Goal: Task Accomplishment & Management: Manage account settings

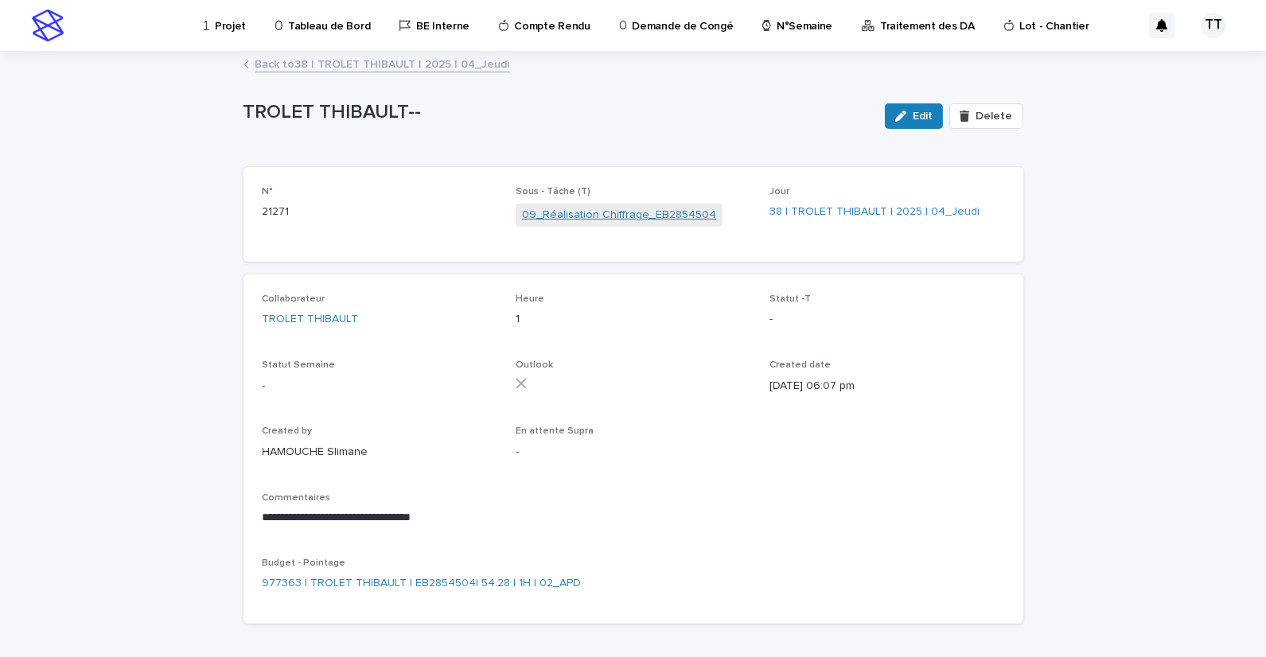
click at [592, 219] on link "09_Réalisation Chiffrage_EB2854504" at bounding box center [619, 215] width 194 height 17
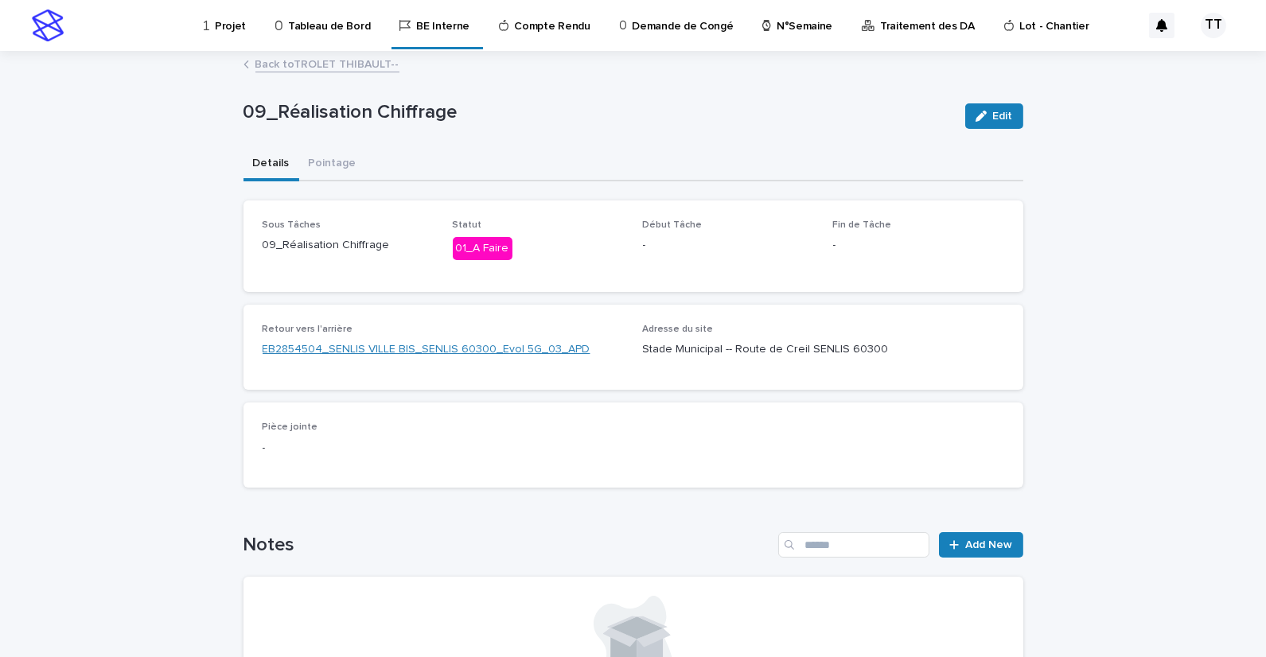
click at [432, 342] on link "EB2854504_SENLIS VILLE BIS_SENLIS 60300_Evol 5G_03_APD" at bounding box center [427, 349] width 328 height 17
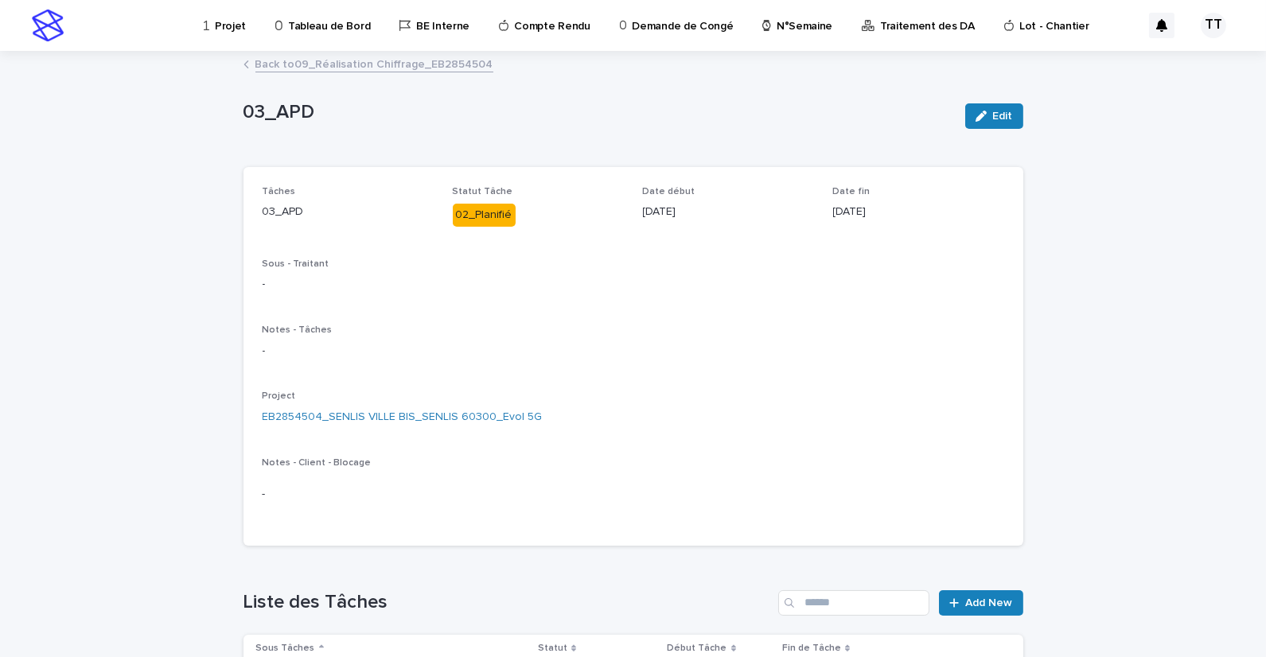
click at [340, 70] on link "Back to 09_Réalisation Chiffrage_EB2854504" at bounding box center [374, 63] width 238 height 18
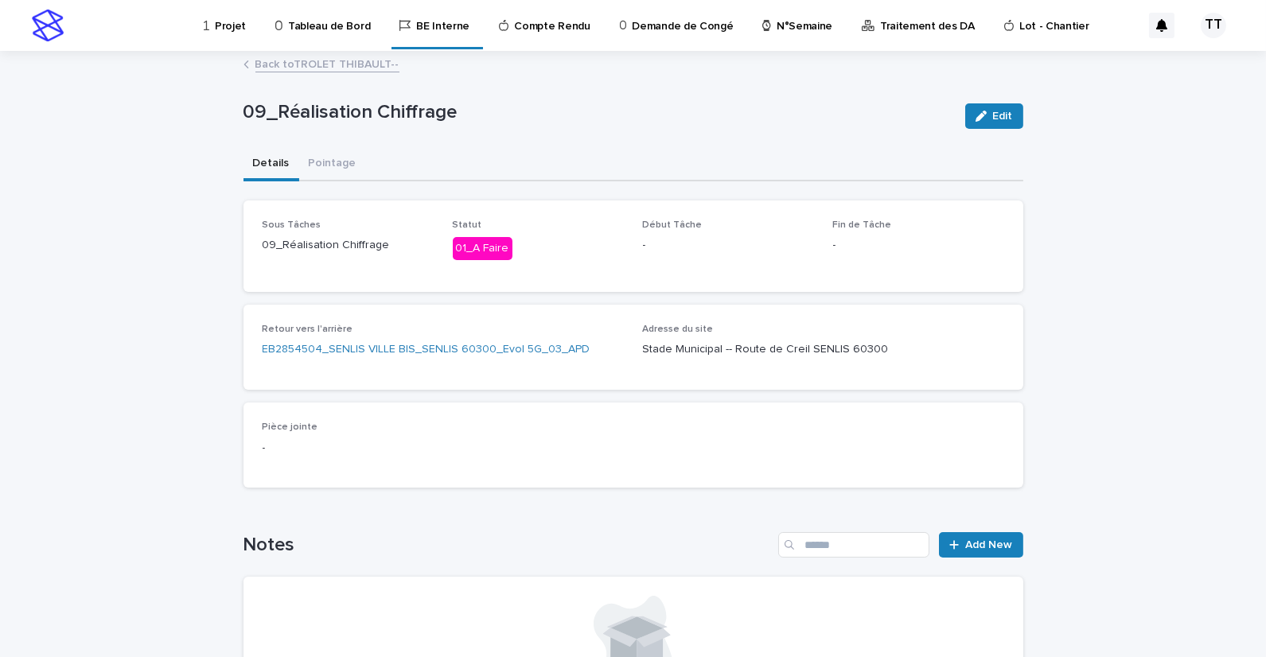
click at [352, 66] on link "Back to TROLET THIBAULT--" at bounding box center [327, 63] width 144 height 18
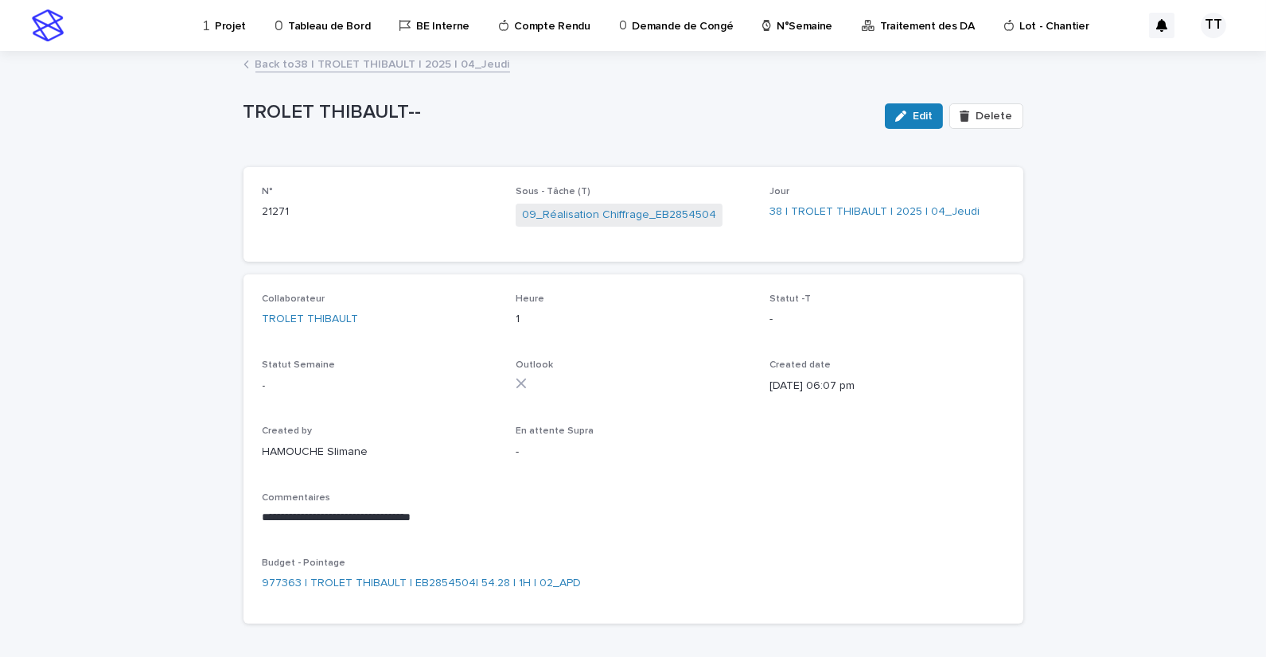
click at [324, 64] on link "Back to 38 | TROLET THIBAULT | 2025 | 04_Jeudi" at bounding box center [382, 63] width 255 height 18
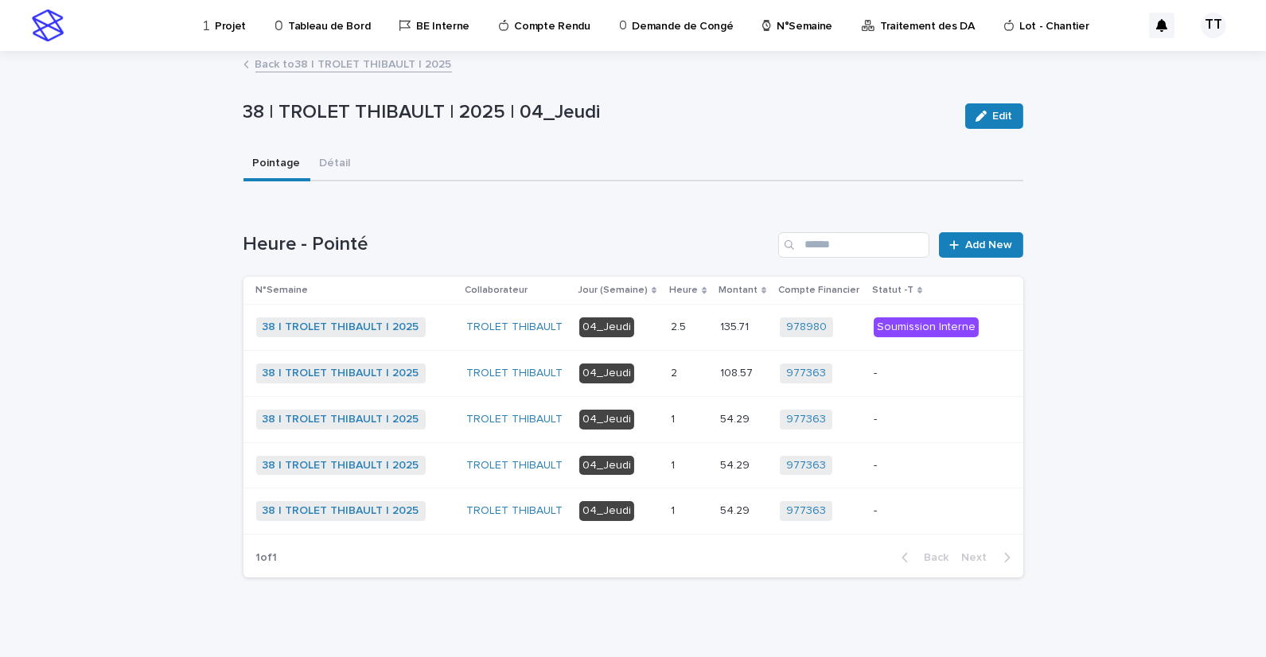
click at [695, 419] on p at bounding box center [689, 420] width 37 height 14
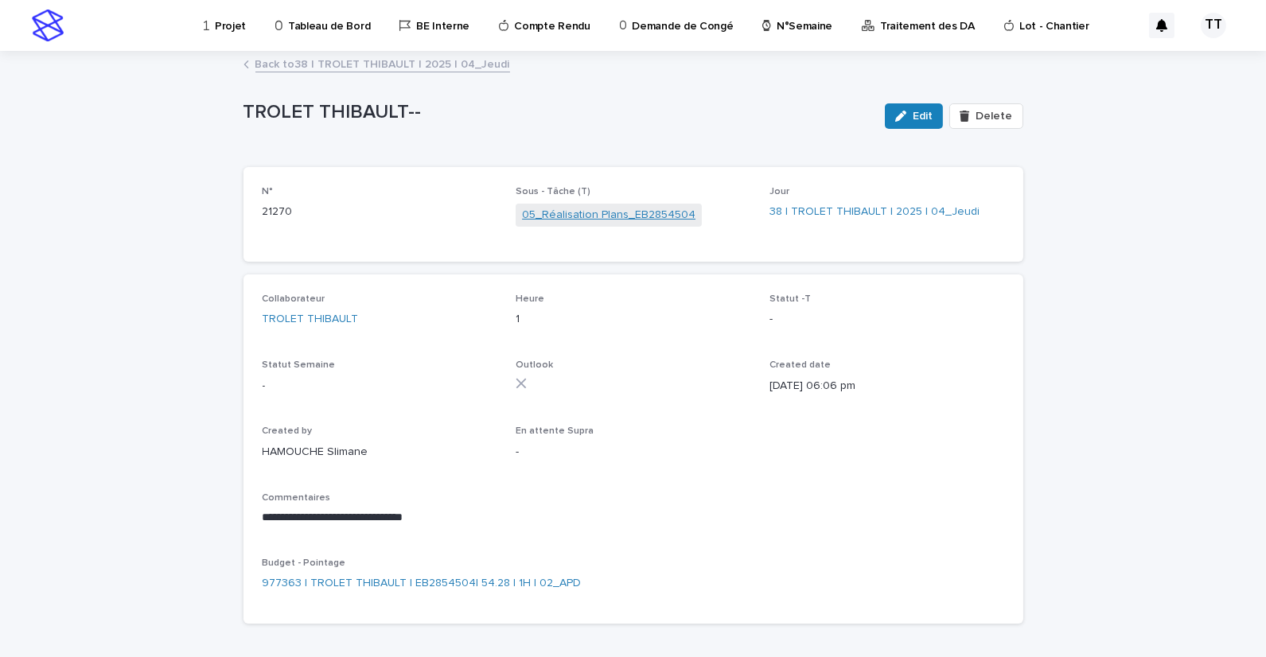
click at [578, 216] on link "05_Réalisation Plans_EB2854504" at bounding box center [608, 215] width 173 height 17
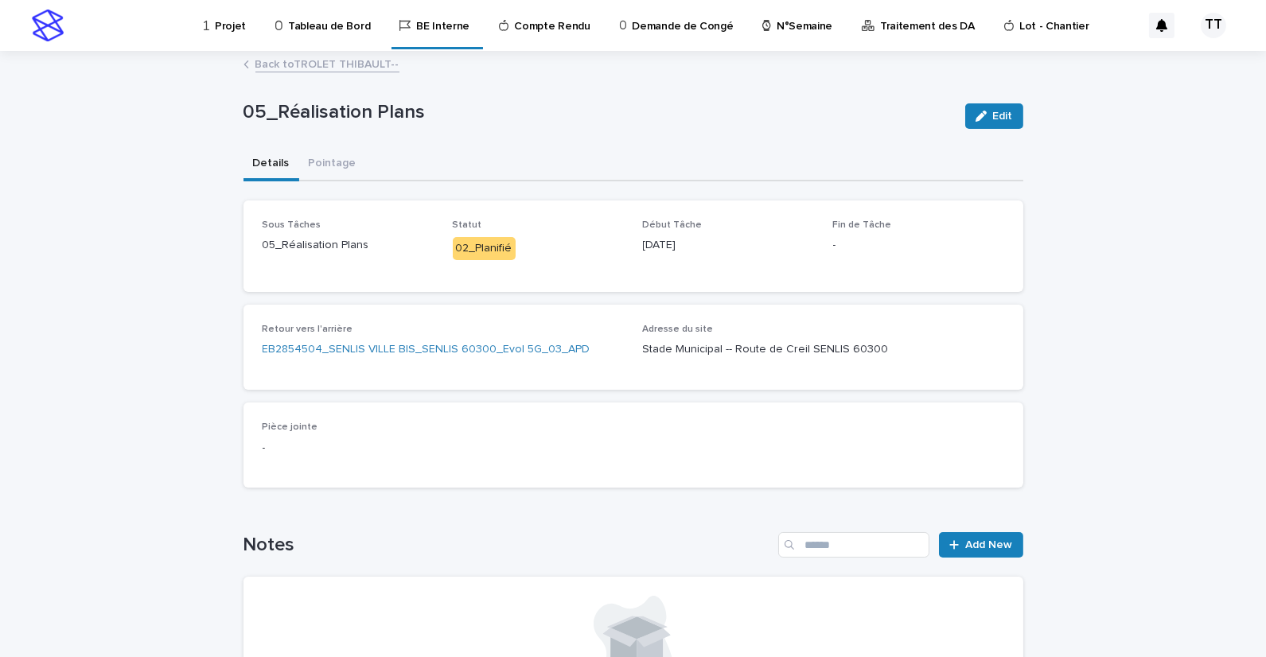
click at [349, 64] on link "Back to TROLET THIBAULT--" at bounding box center [327, 63] width 144 height 18
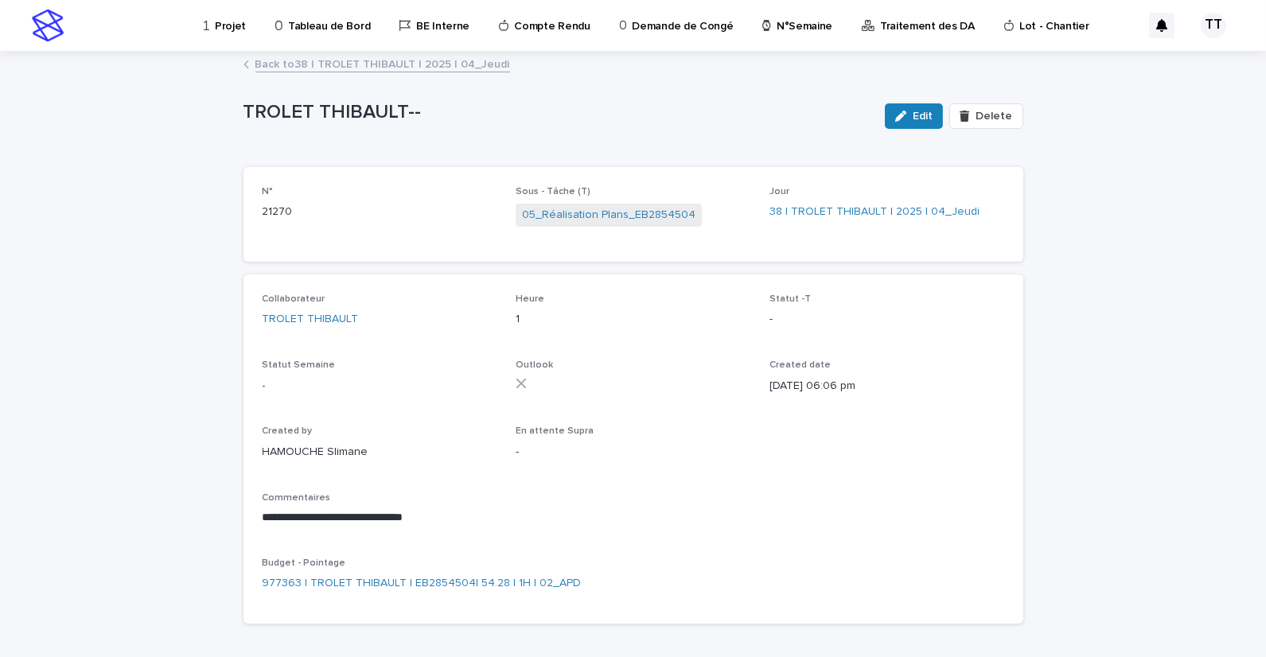
click at [349, 64] on link "Back to 38 | TROLET THIBAULT | 2025 | 04_Jeudi" at bounding box center [382, 63] width 255 height 18
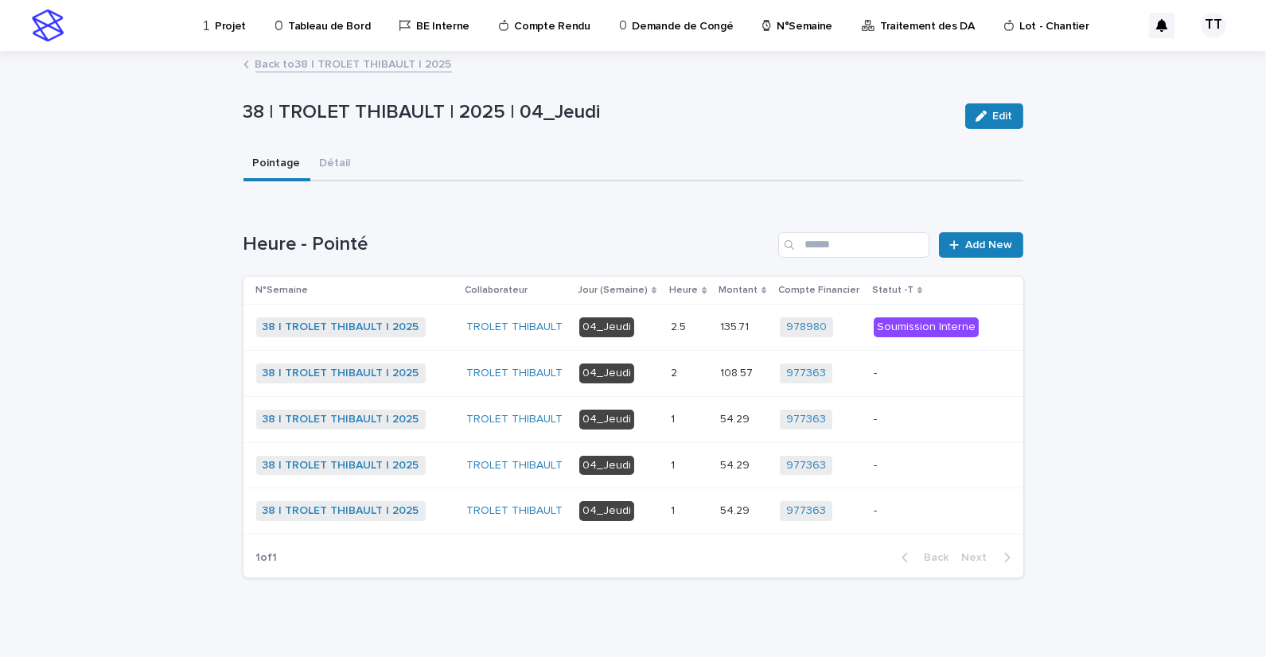
click at [675, 378] on p at bounding box center [689, 374] width 37 height 14
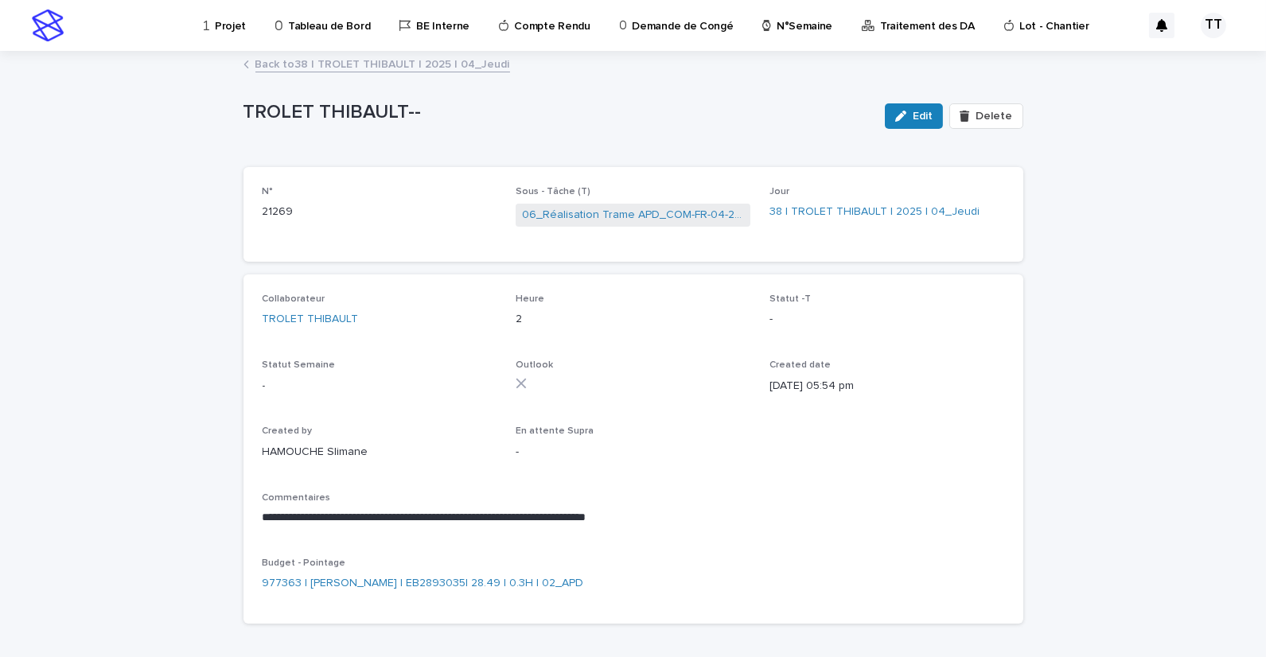
click at [367, 68] on link "Back to 38 | TROLET THIBAULT | 2025 | 04_Jeudi" at bounding box center [382, 63] width 255 height 18
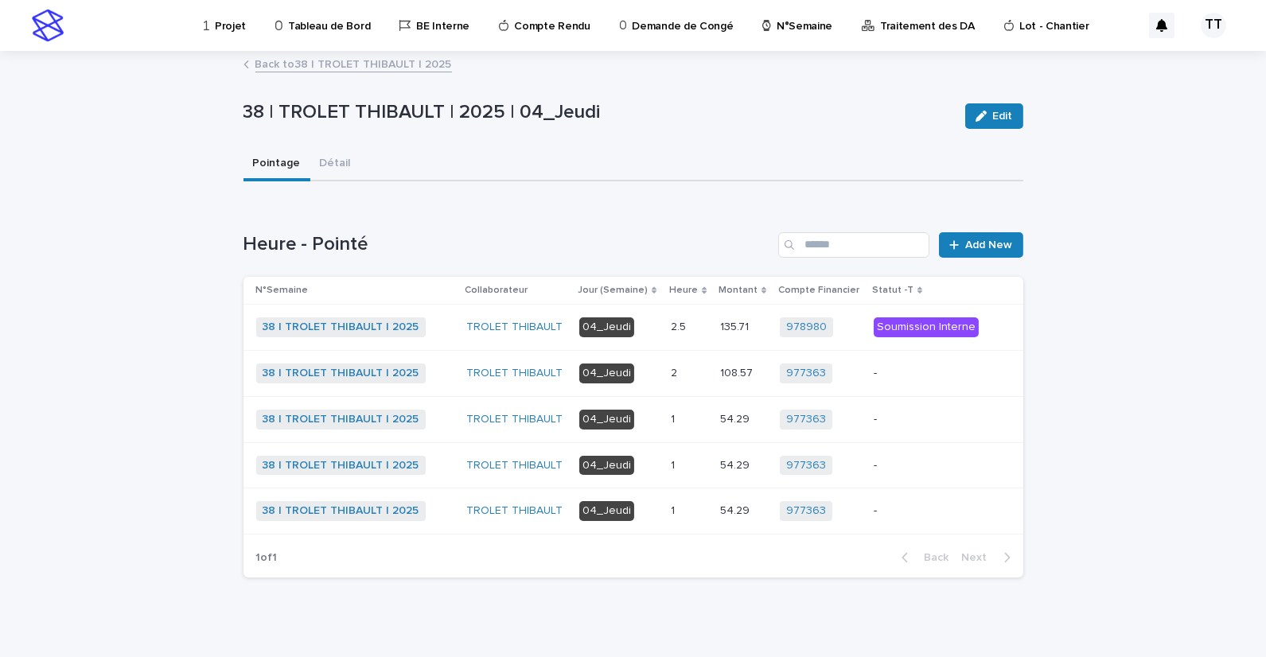
click at [877, 374] on p "-" at bounding box center [929, 374] width 110 height 14
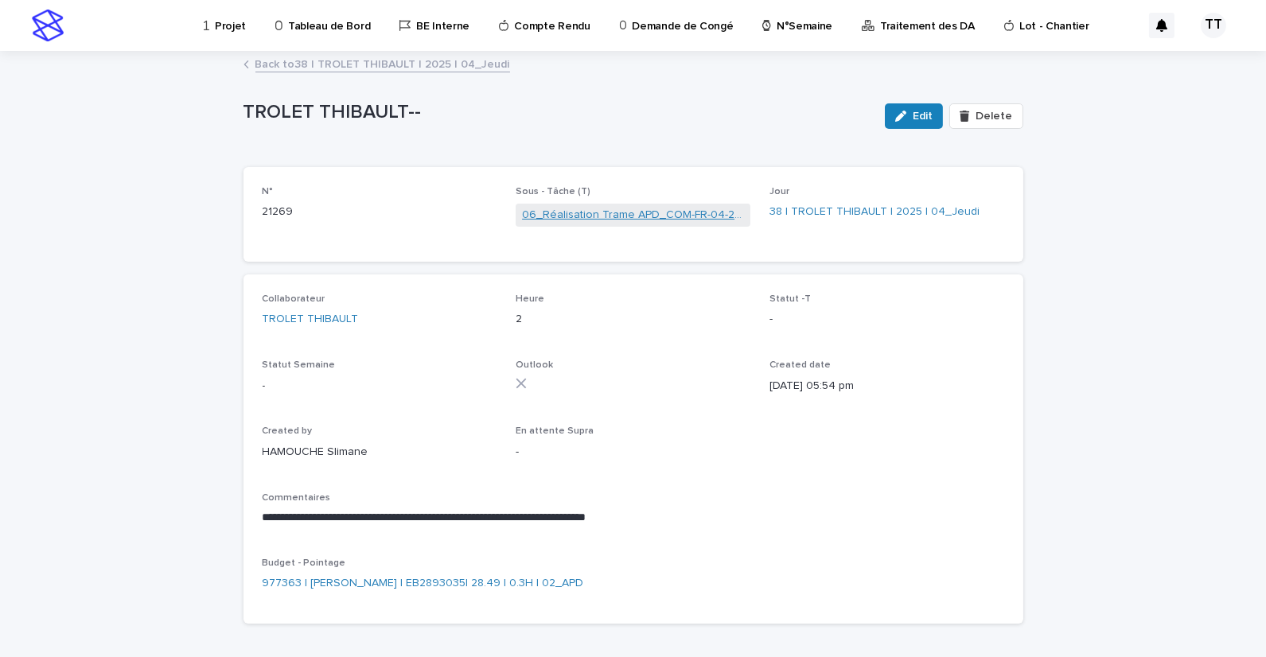
click at [656, 216] on link "06_Réalisation Trame APD_COM-FR-04-2893035" at bounding box center [633, 215] width 222 height 17
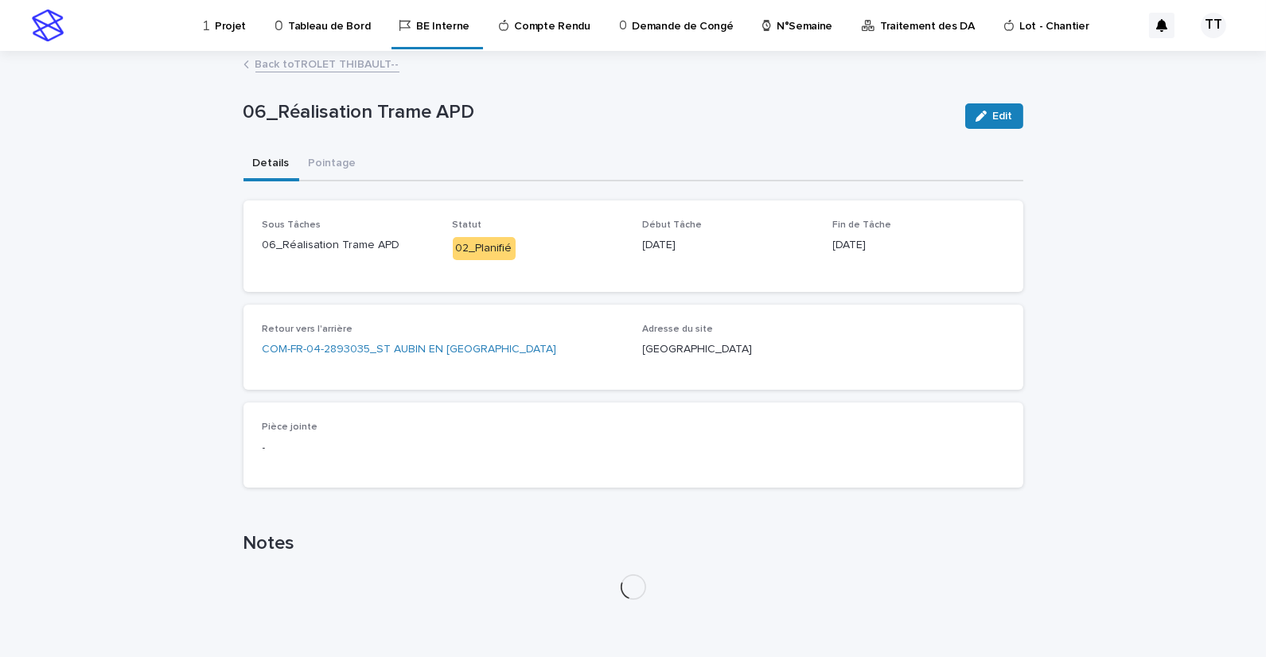
click at [348, 64] on link "Back to TROLET THIBAULT--" at bounding box center [327, 63] width 144 height 18
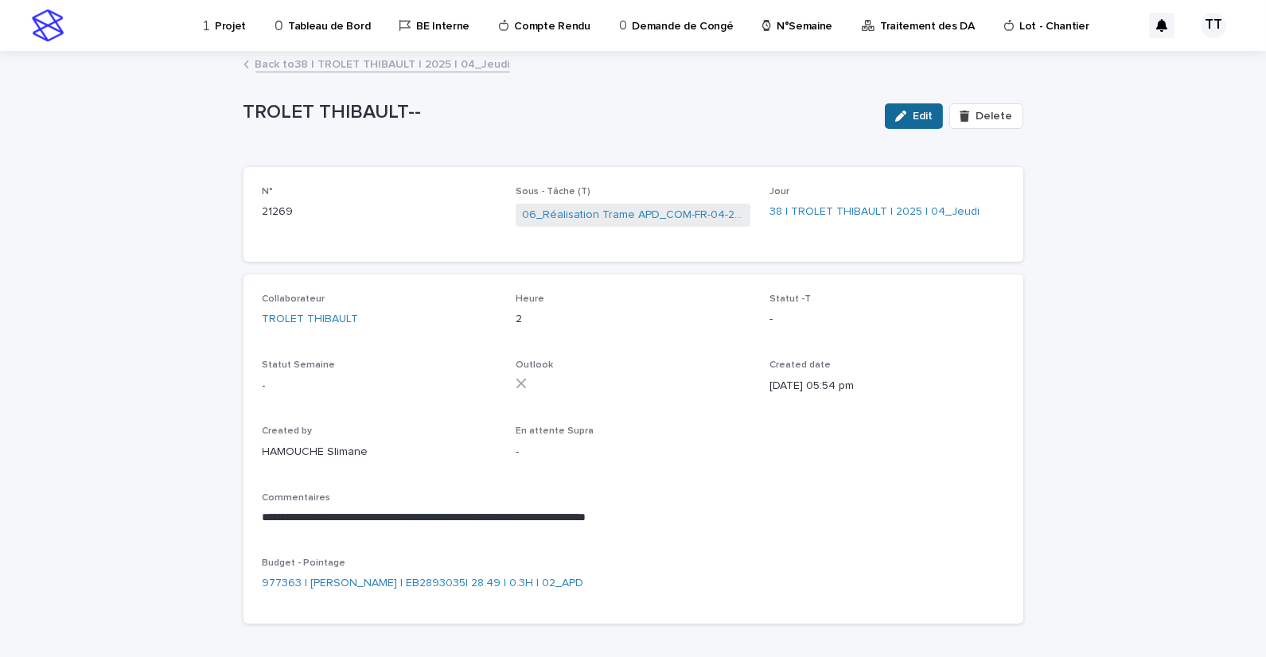
click at [902, 123] on button "Edit" at bounding box center [914, 115] width 58 height 25
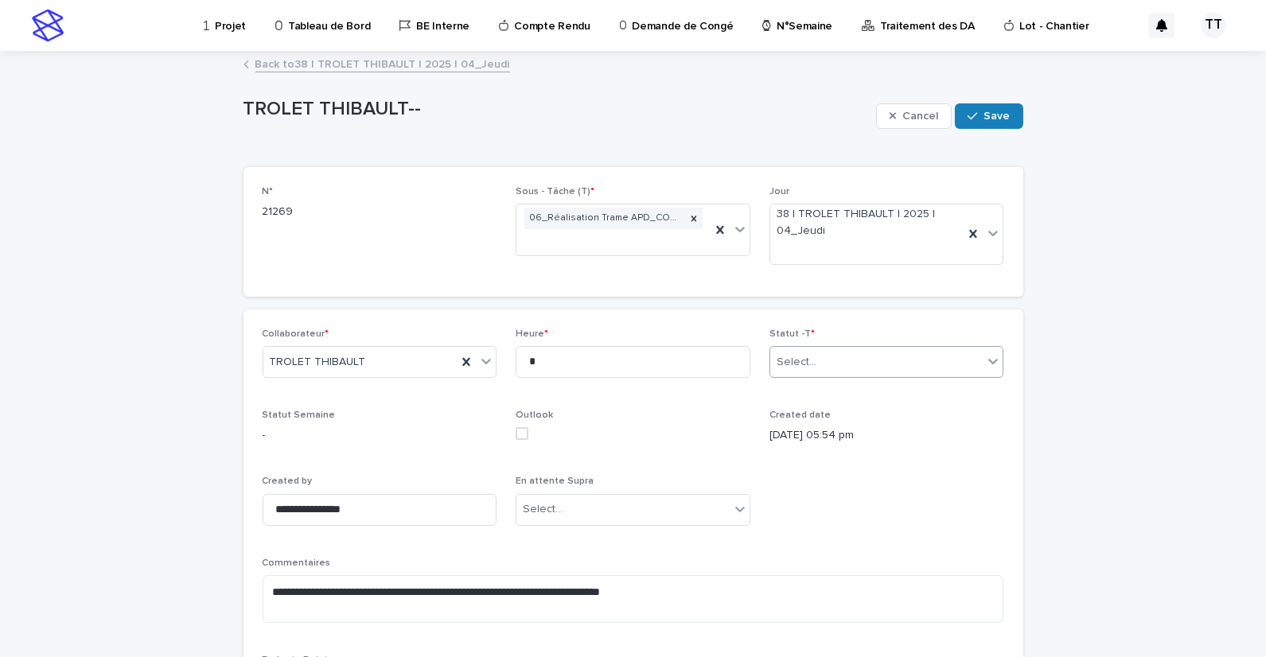
click at [848, 367] on div "Select..." at bounding box center [876, 362] width 213 height 26
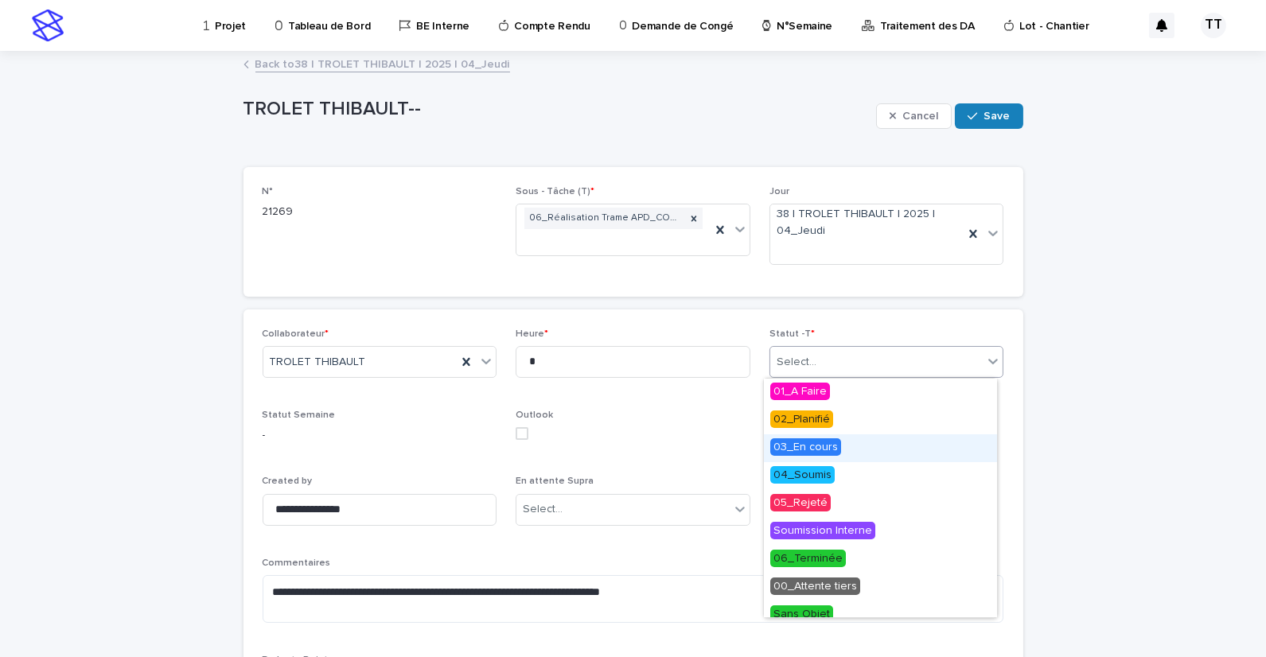
click at [818, 447] on span "03_En cours" at bounding box center [805, 447] width 71 height 18
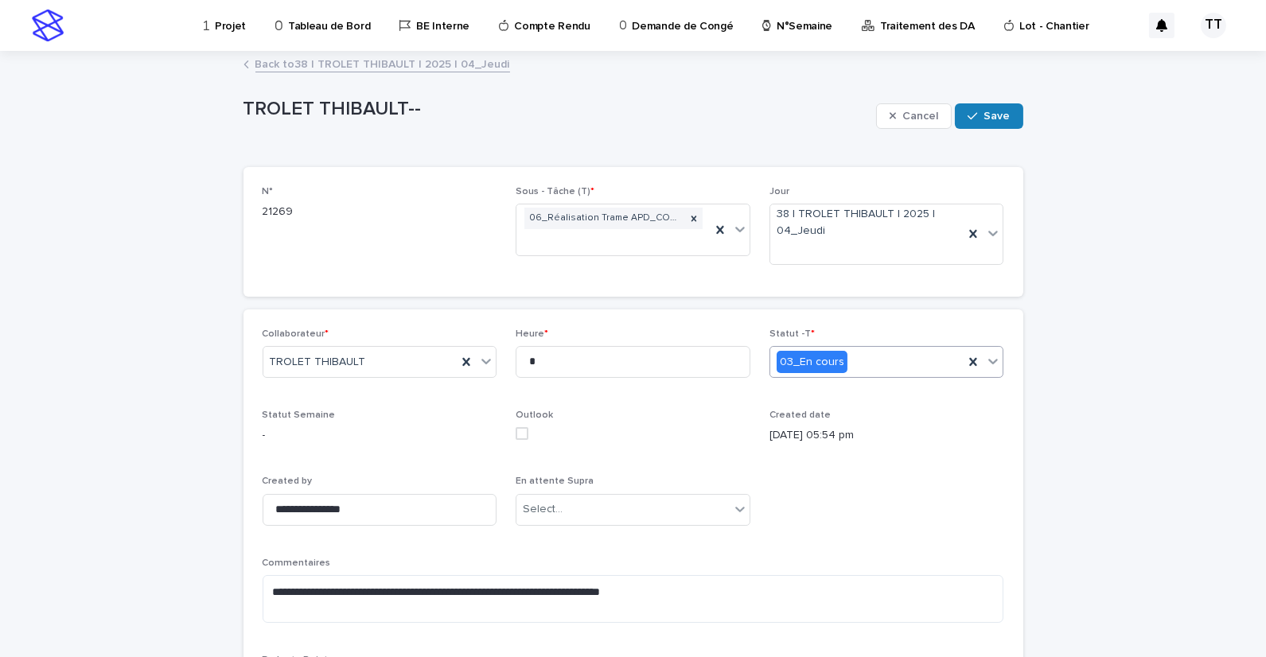
scroll to position [171, 0]
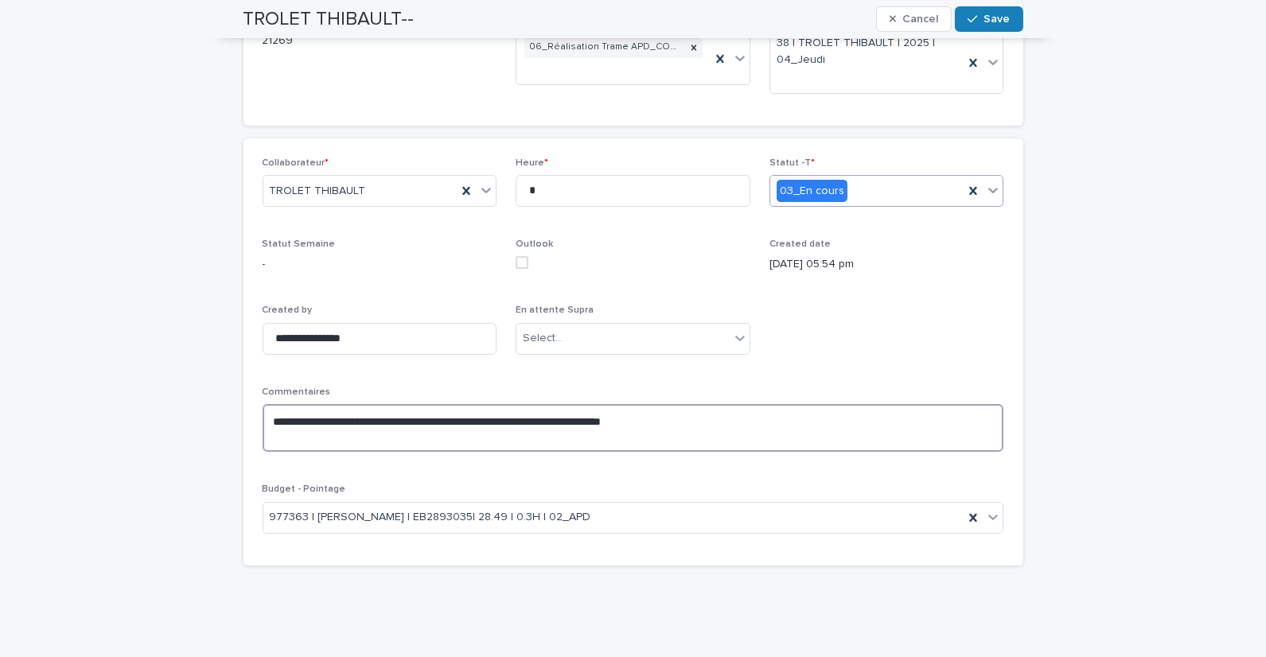
click at [681, 423] on textarea "**********" at bounding box center [634, 428] width 742 height 48
click at [714, 417] on textarea "**********" at bounding box center [634, 428] width 742 height 48
click at [719, 417] on textarea "**********" at bounding box center [634, 428] width 742 height 48
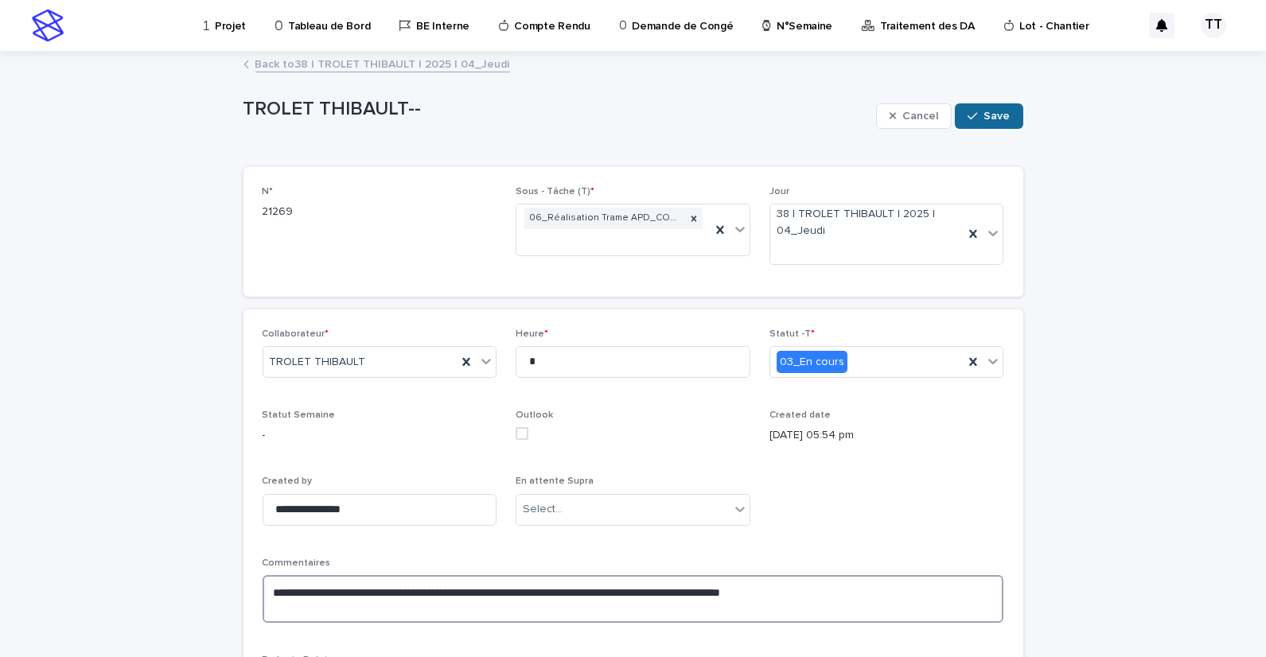
type textarea "**********"
click at [990, 107] on button "Save" at bounding box center [989, 115] width 68 height 25
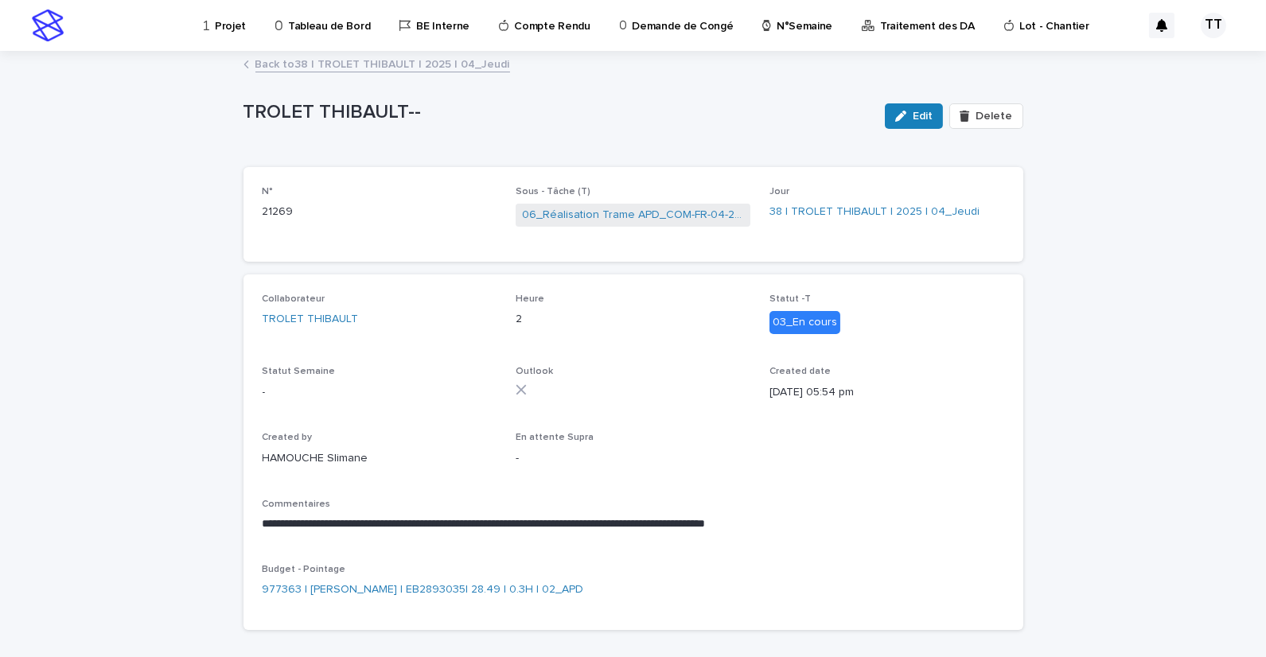
click at [353, 59] on link "Back to 38 | TROLET THIBAULT | 2025 | 04_Jeudi" at bounding box center [382, 63] width 255 height 18
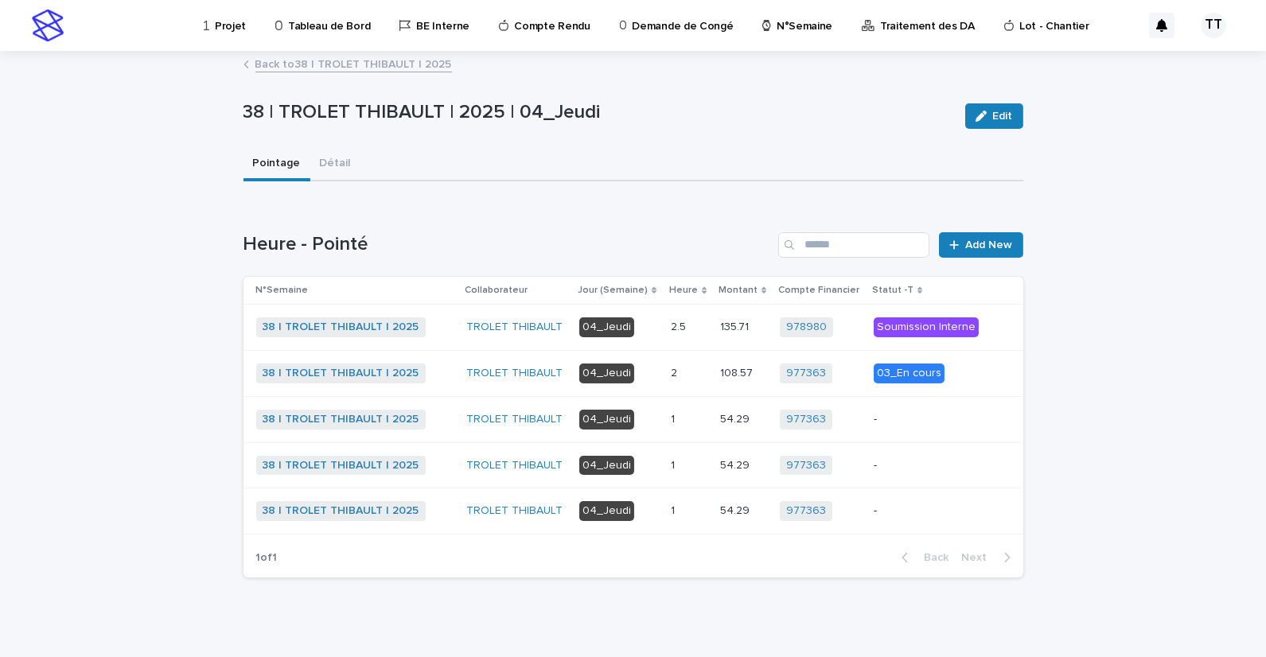
click at [657, 427] on td "04_Jeudi" at bounding box center [619, 419] width 92 height 46
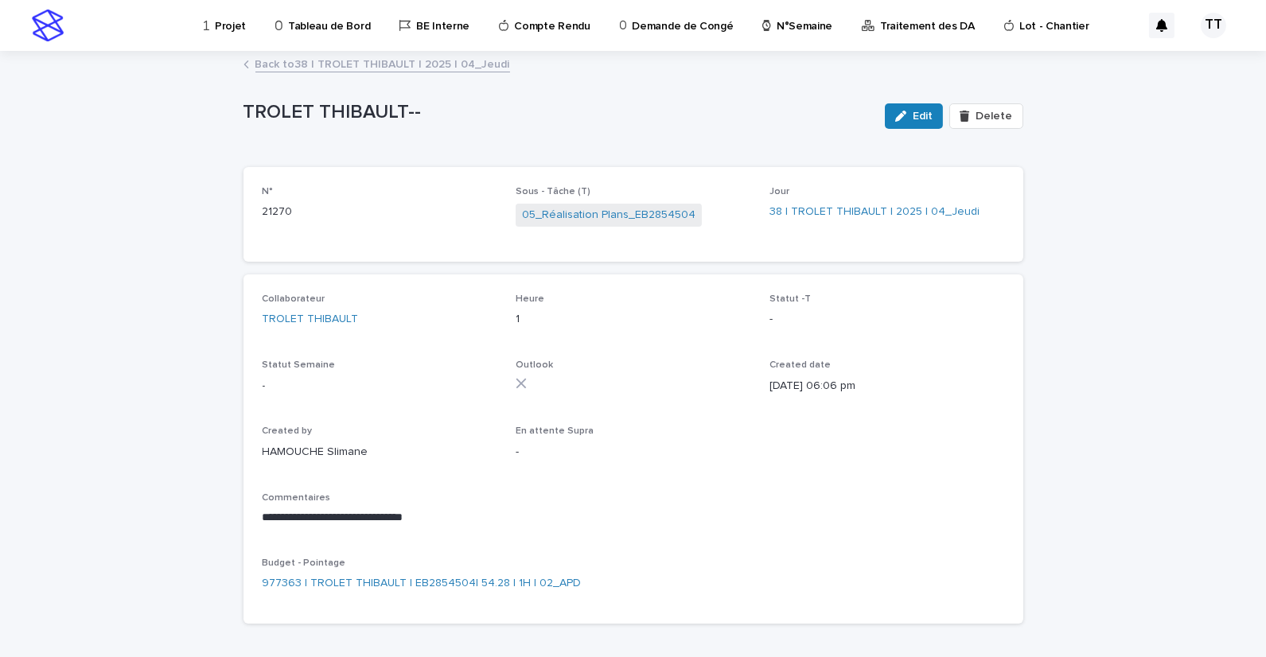
click at [344, 58] on link "Back to 38 | TROLET THIBAULT | 2025 | 04_Jeudi" at bounding box center [382, 63] width 255 height 18
click at [335, 65] on link "Back to 38 | TROLET THIBAULT | 2025 | 04_Jeudi" at bounding box center [382, 63] width 255 height 18
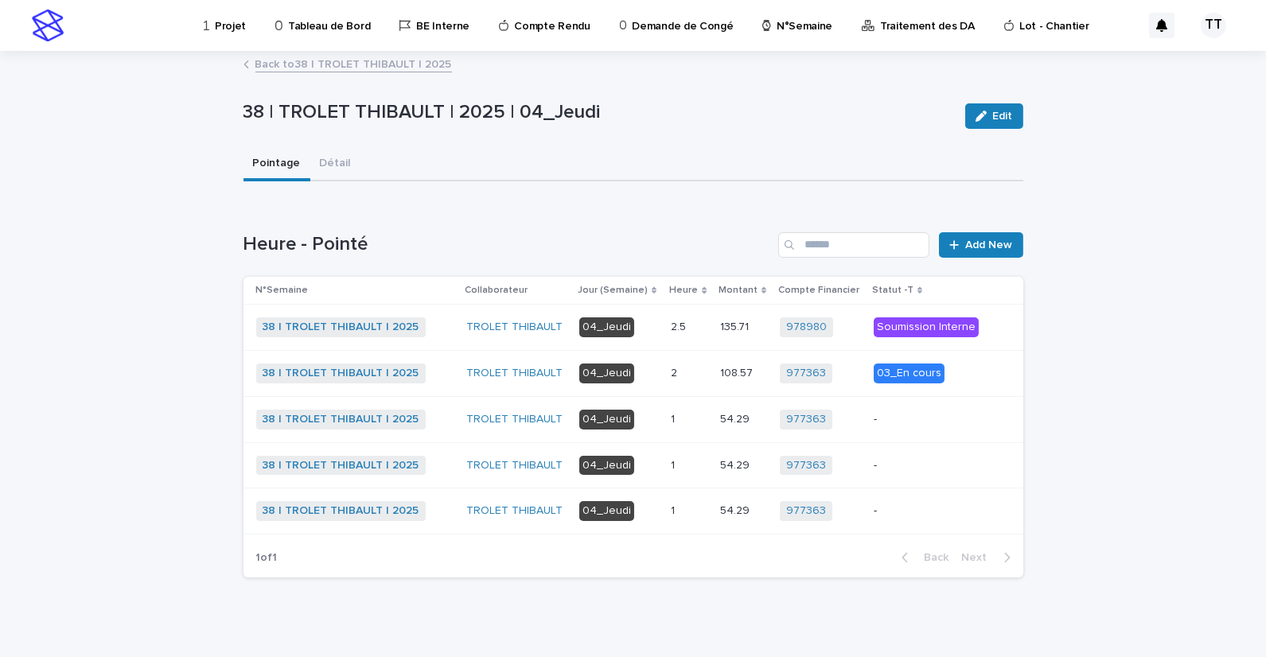
click at [685, 512] on p at bounding box center [689, 512] width 37 height 14
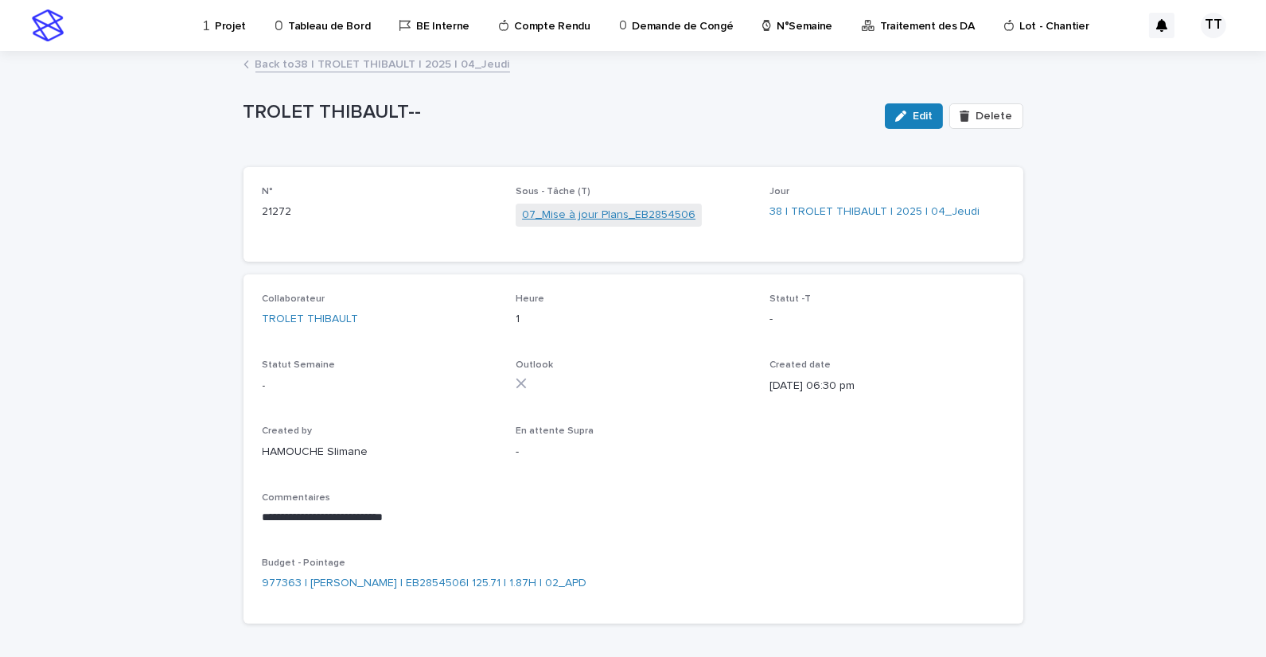
click at [610, 216] on link "07_Mise à jour Plans_EB2854506" at bounding box center [608, 215] width 173 height 17
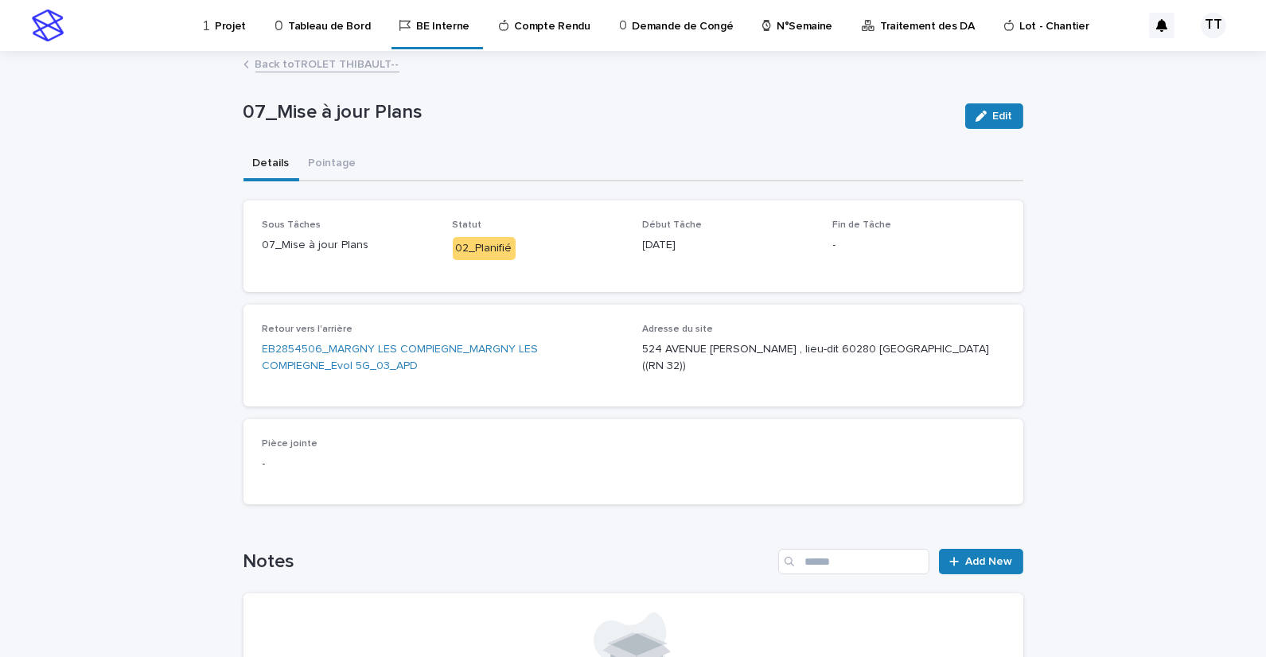
click at [324, 69] on link "Back to TROLET THIBAULT--" at bounding box center [327, 63] width 144 height 18
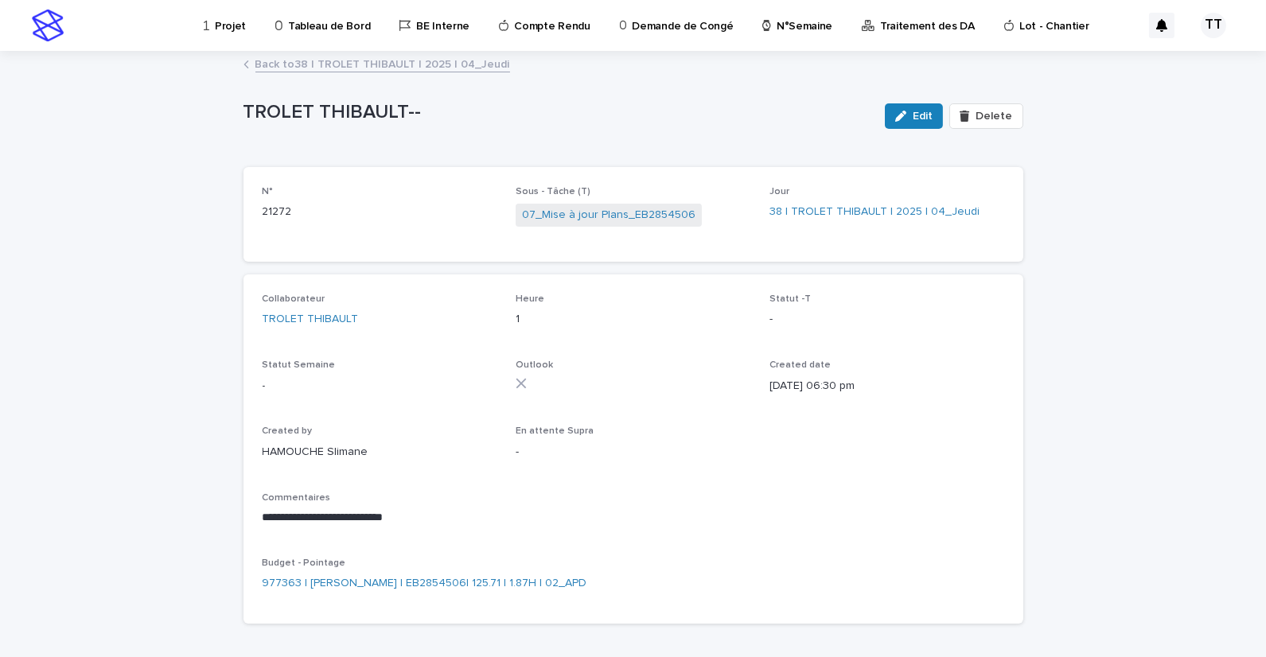
click at [334, 69] on link "Back to 38 | TROLET THIBAULT | 2025 | 04_Jeudi" at bounding box center [382, 63] width 255 height 18
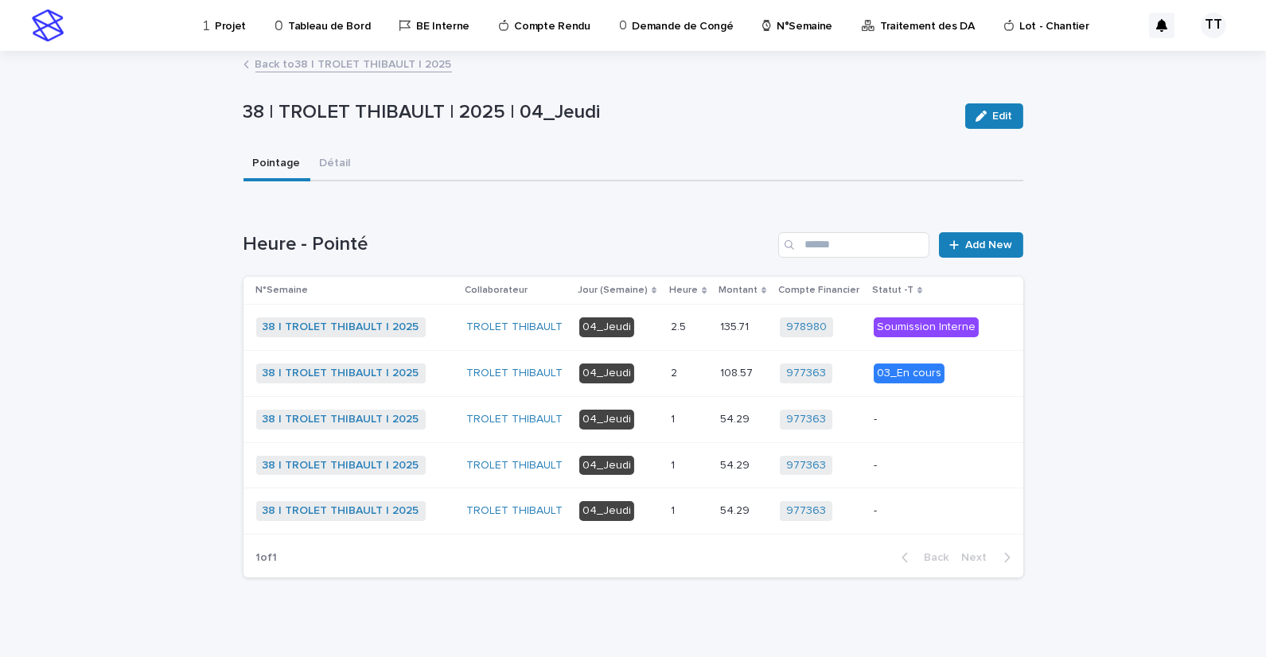
click at [678, 419] on p at bounding box center [689, 420] width 37 height 14
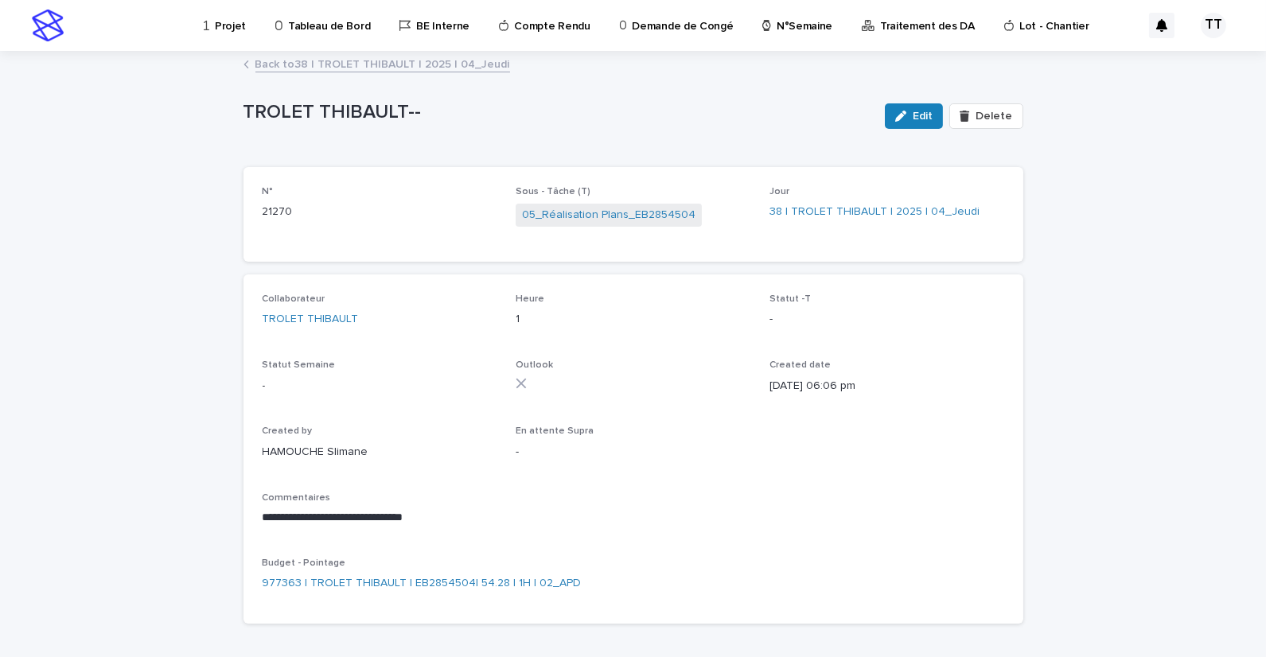
click at [477, 520] on p "**********" at bounding box center [634, 518] width 742 height 16
click at [362, 60] on link "Back to 38 | TROLET THIBAULT | 2025 | 04_Jeudi" at bounding box center [382, 63] width 255 height 18
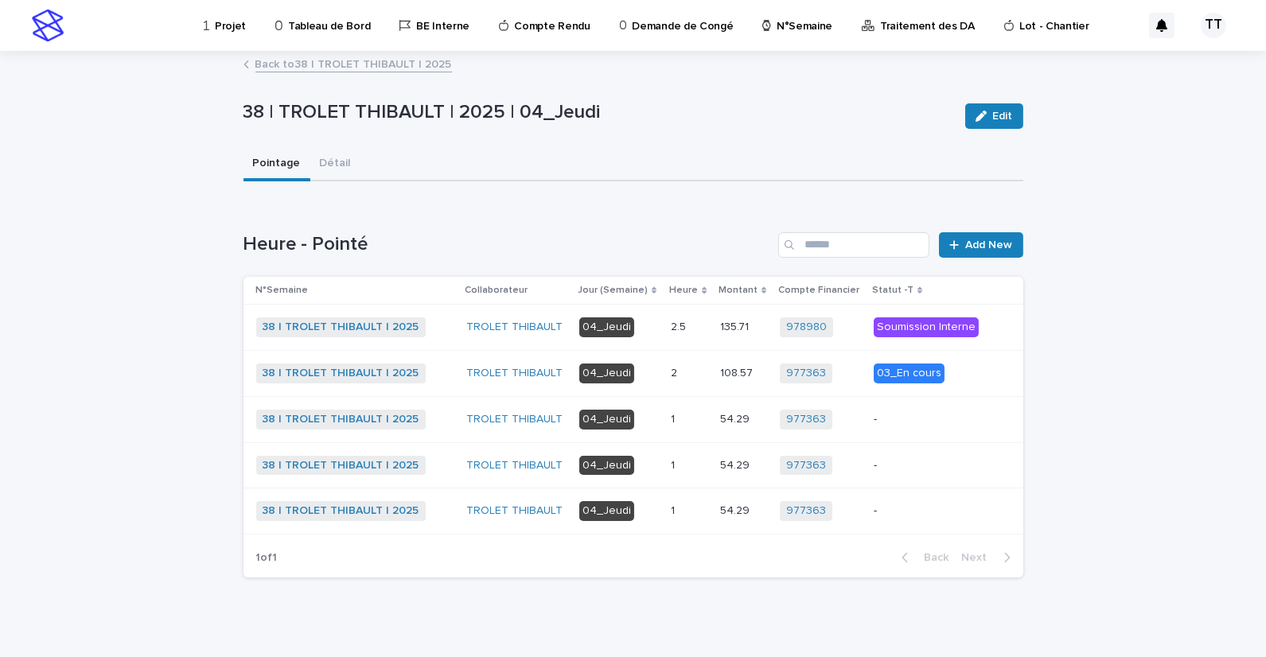
click at [665, 520] on td "1 1" at bounding box center [689, 512] width 49 height 46
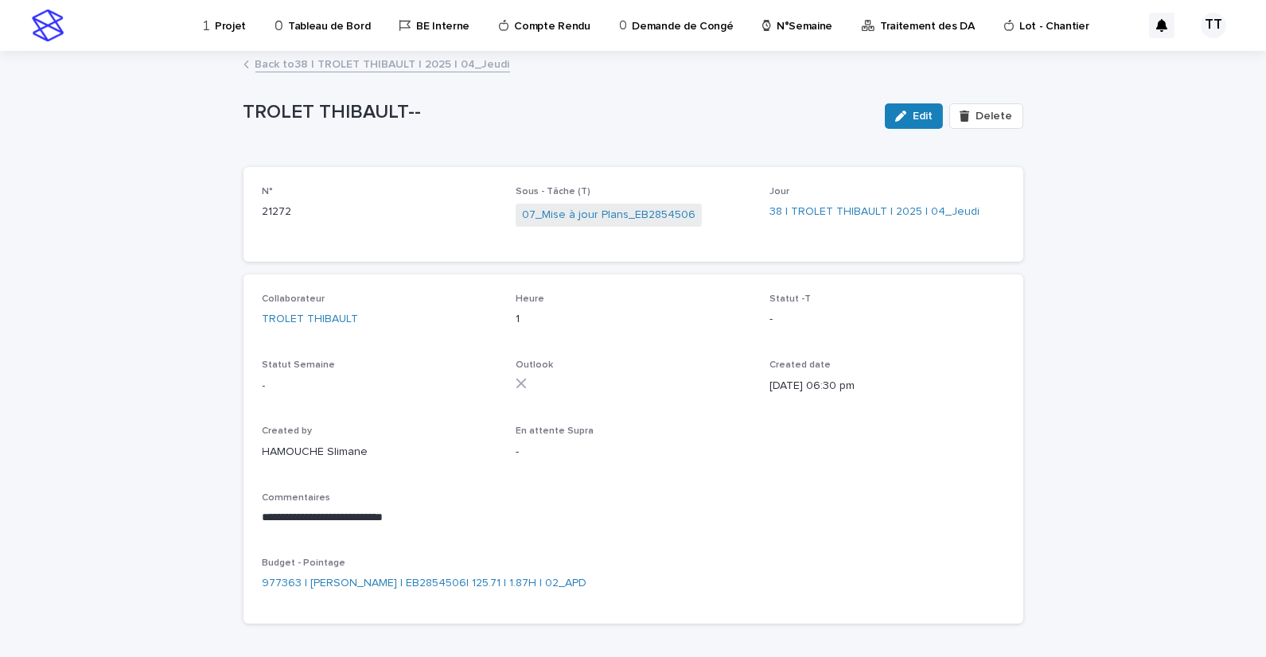
click at [363, 62] on link "Back to 38 | TROLET THIBAULT | 2025 | 04_Jeudi" at bounding box center [382, 63] width 255 height 18
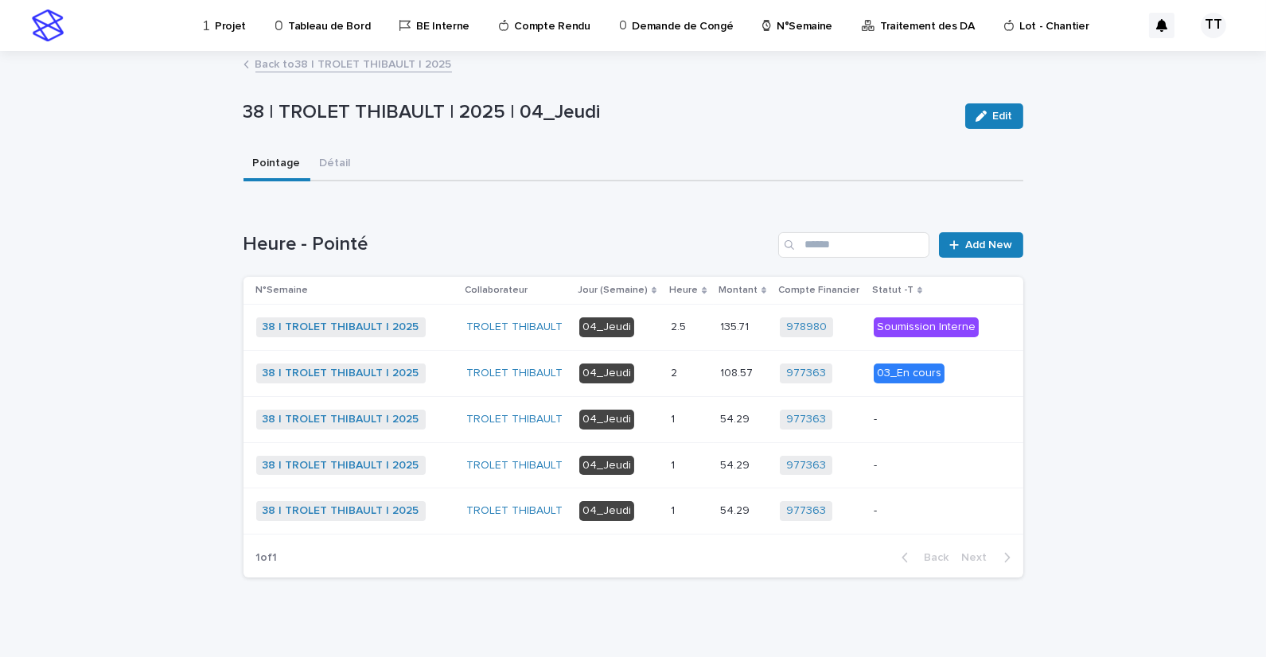
click at [672, 413] on p at bounding box center [689, 420] width 37 height 14
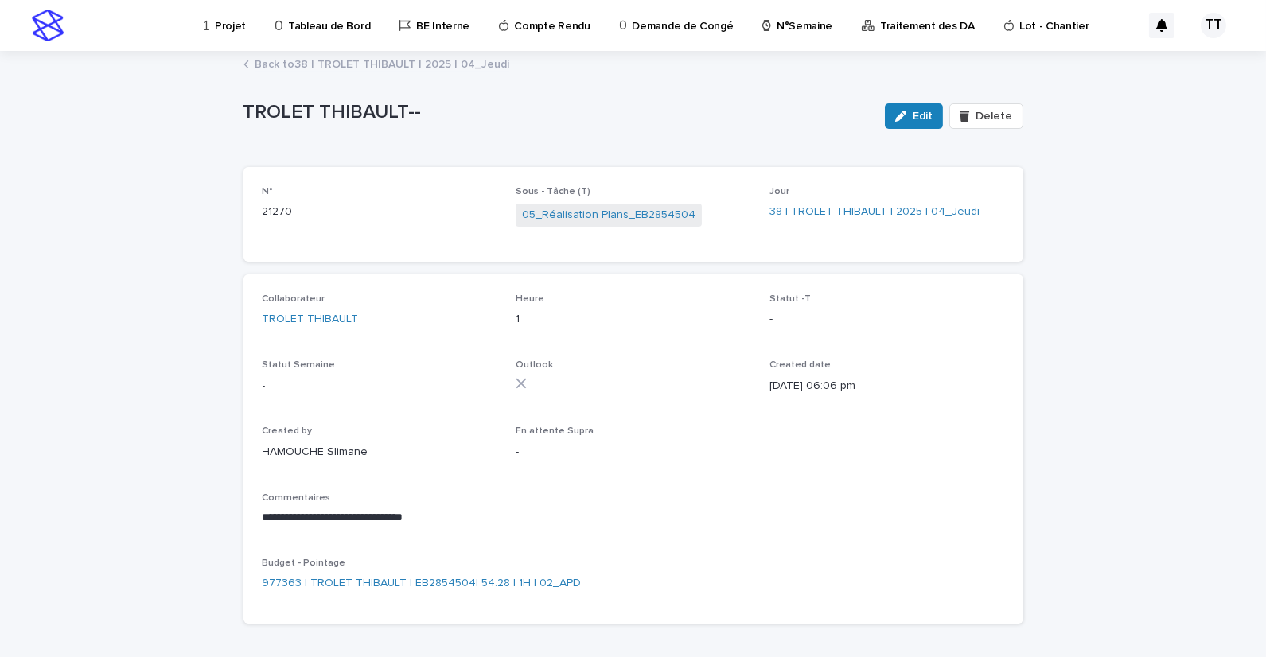
click at [638, 448] on p "-" at bounding box center [633, 452] width 235 height 17
click at [363, 60] on link "Back to 38 | TROLET THIBAULT | 2025 | 04_Jeudi" at bounding box center [382, 63] width 255 height 18
click at [361, 64] on link "Back to 38 | TROLET THIBAULT | 2025 | 04_Jeudi" at bounding box center [382, 63] width 255 height 18
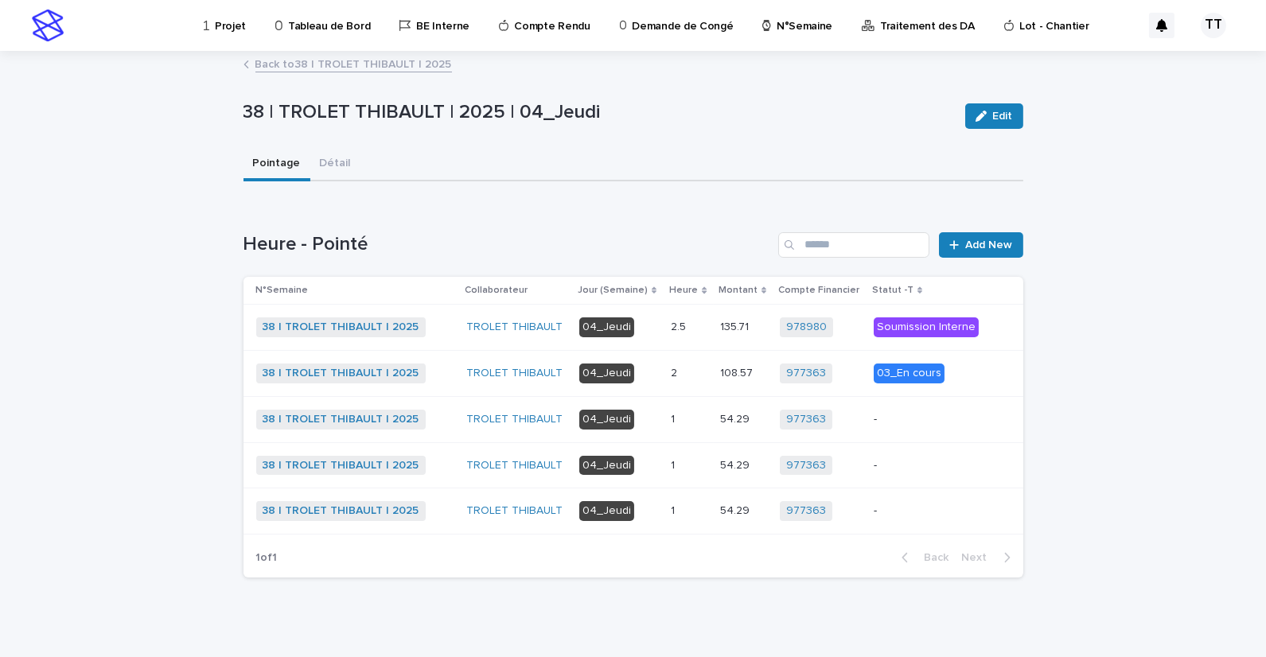
click at [682, 498] on div "1 1" at bounding box center [689, 511] width 37 height 26
